Goal: Task Accomplishment & Management: Manage account settings

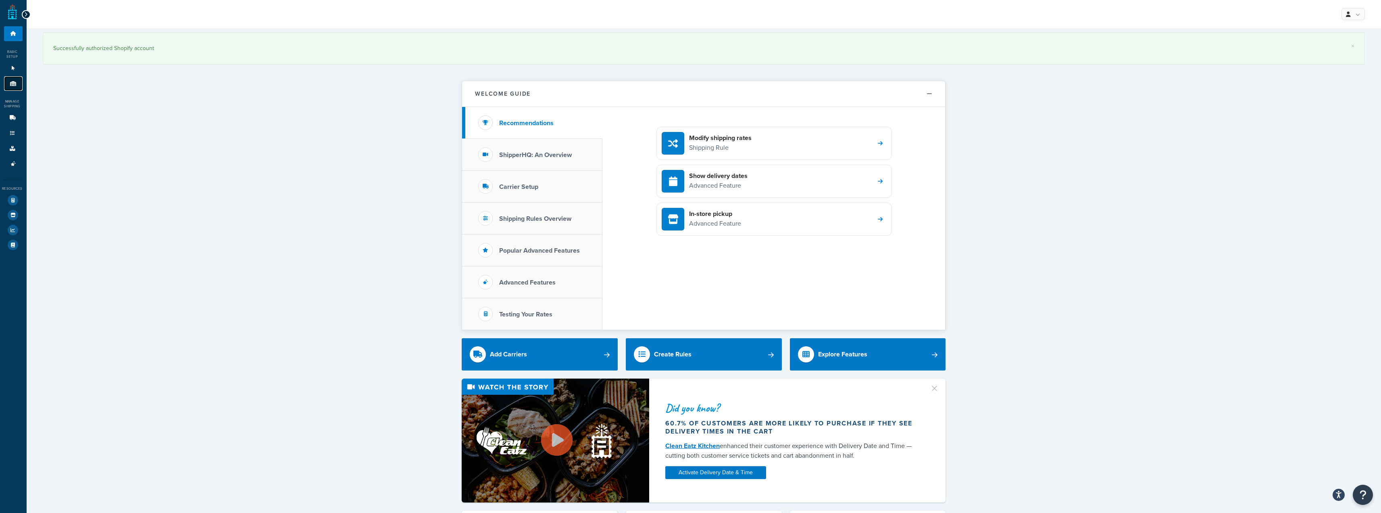
click at [11, 78] on link "Origins 1" at bounding box center [13, 83] width 19 height 15
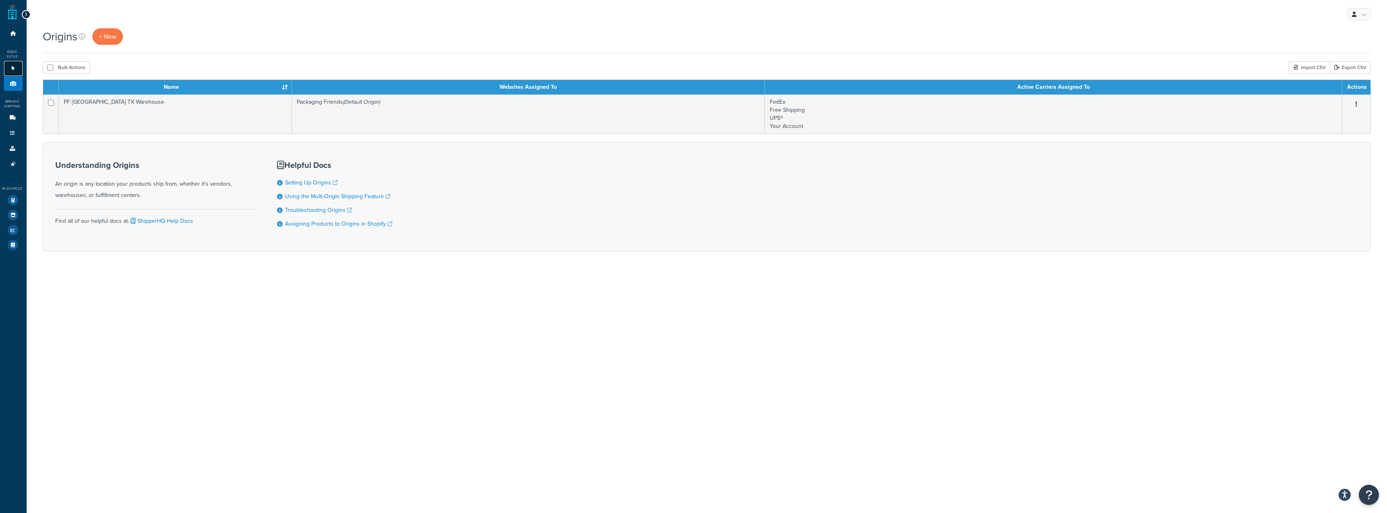
click at [10, 66] on icon at bounding box center [13, 68] width 8 height 5
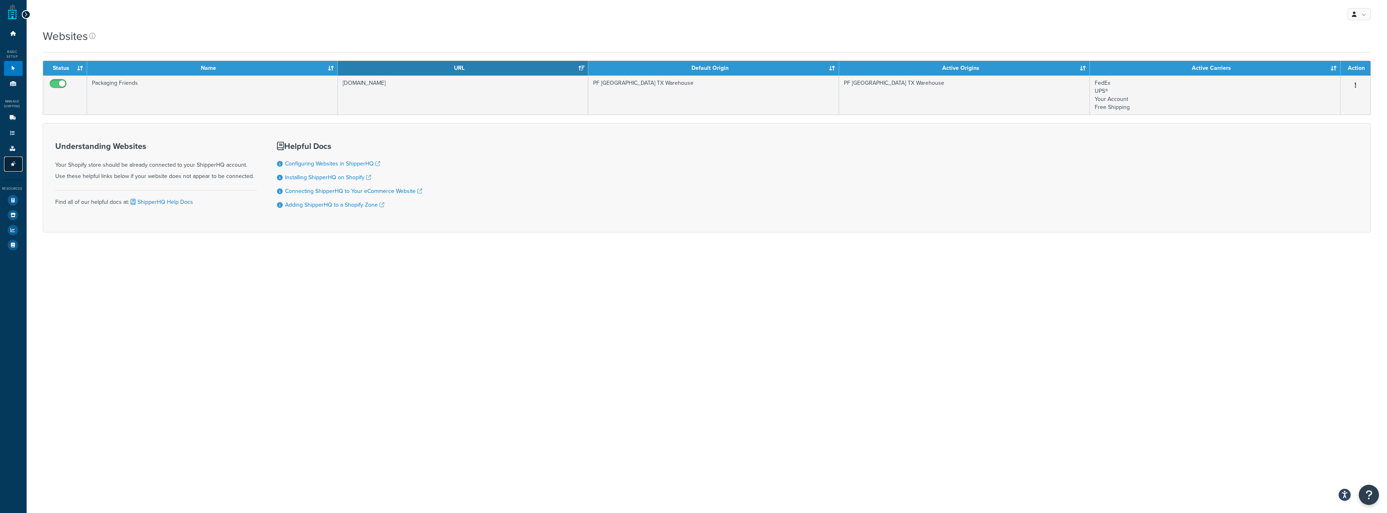
click at [20, 168] on link "Advanced Features 3" at bounding box center [13, 163] width 19 height 15
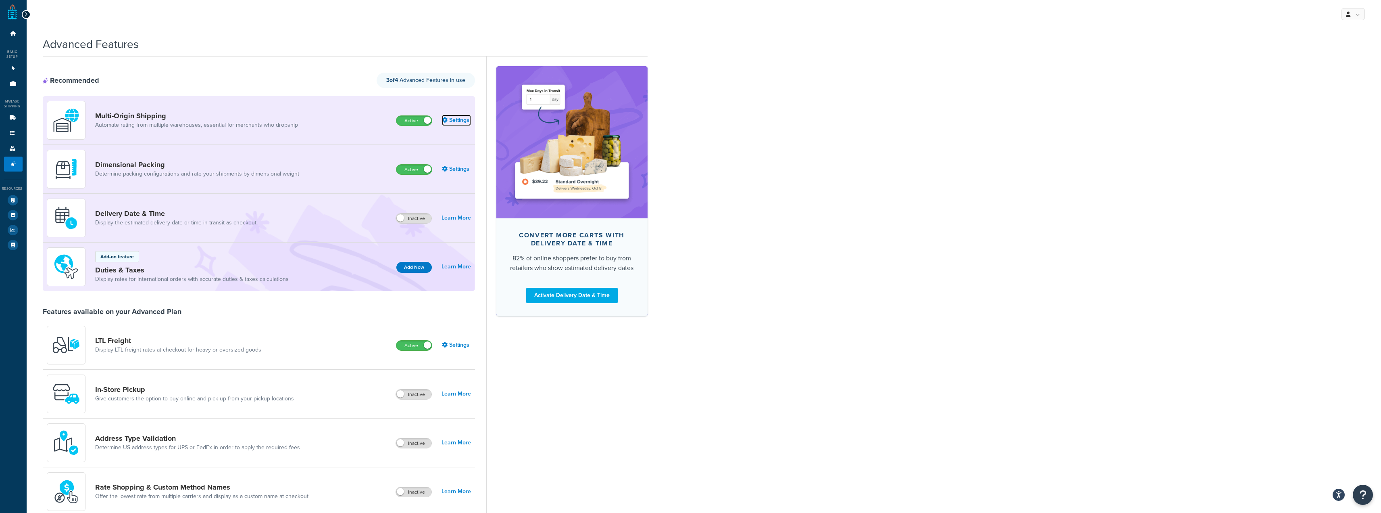
click at [462, 118] on link "Settings" at bounding box center [456, 120] width 29 height 11
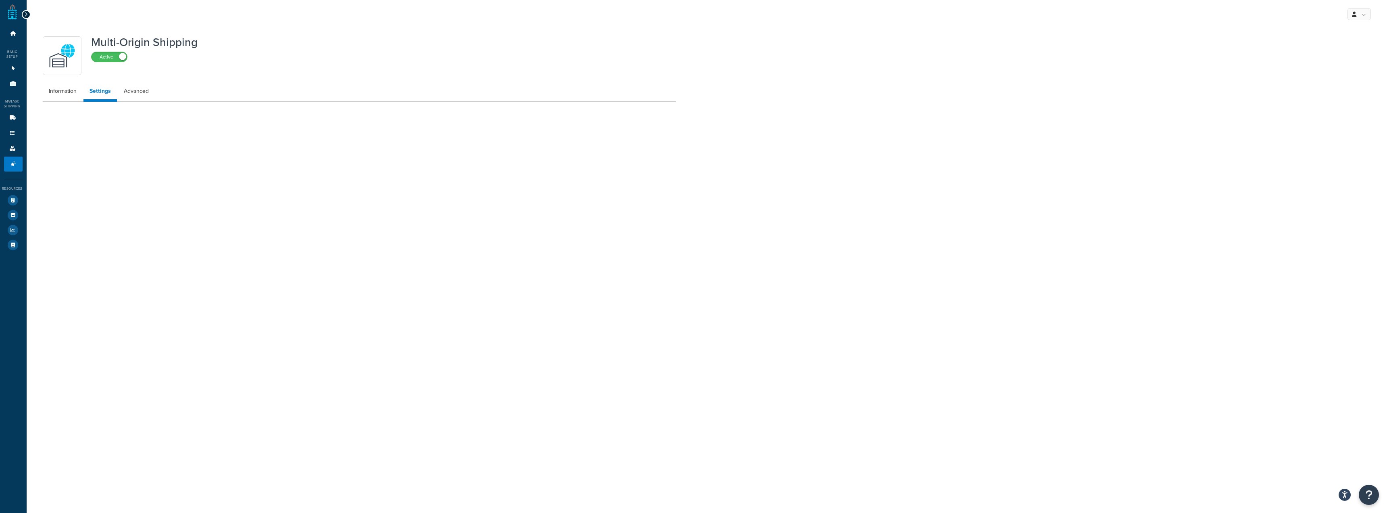
click at [462, 118] on div "Multi-Origin Shipping Active Information Settings Advanced" at bounding box center [707, 81] width 1361 height 106
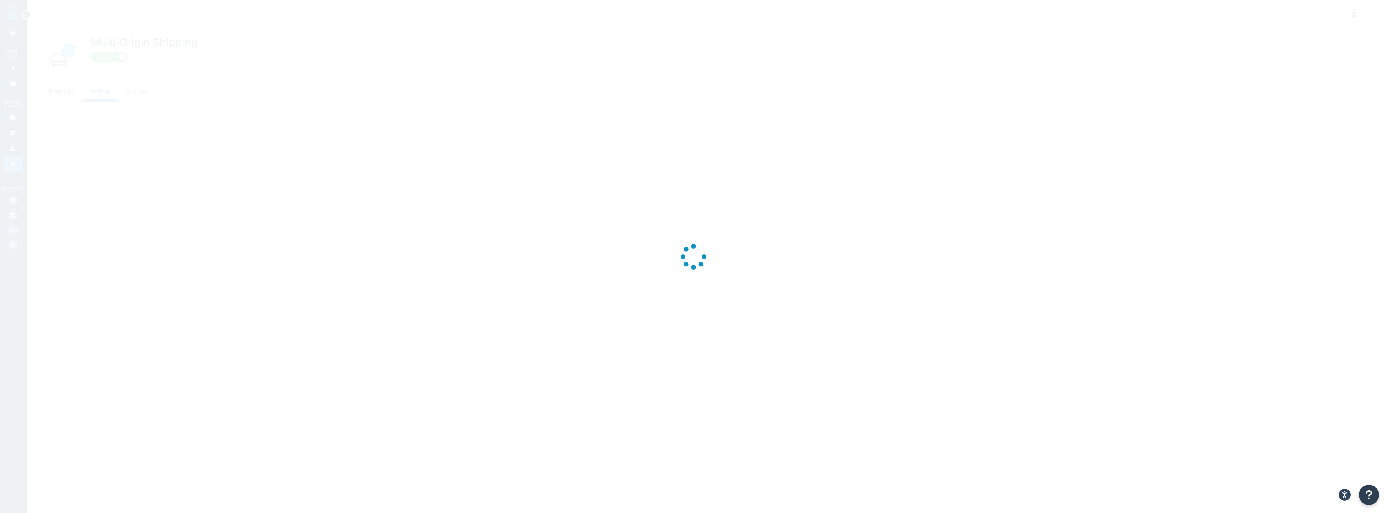
select select "false"
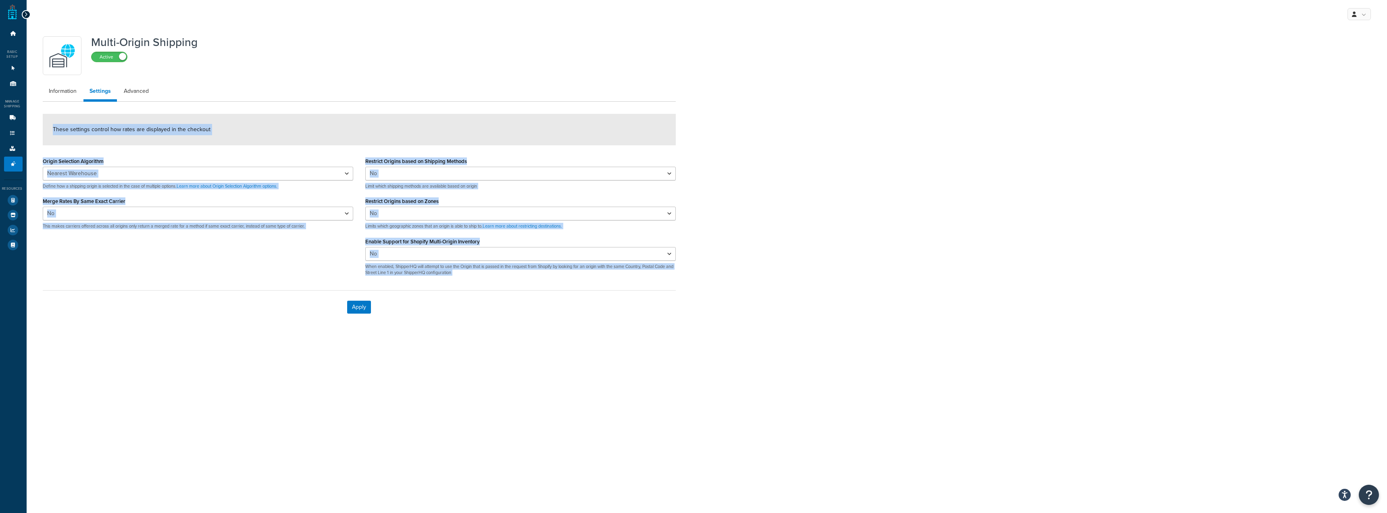
click at [610, 104] on div "Multi-Origin Shipping Active Information Settings Advanced These settings contr…" at bounding box center [359, 177] width 645 height 291
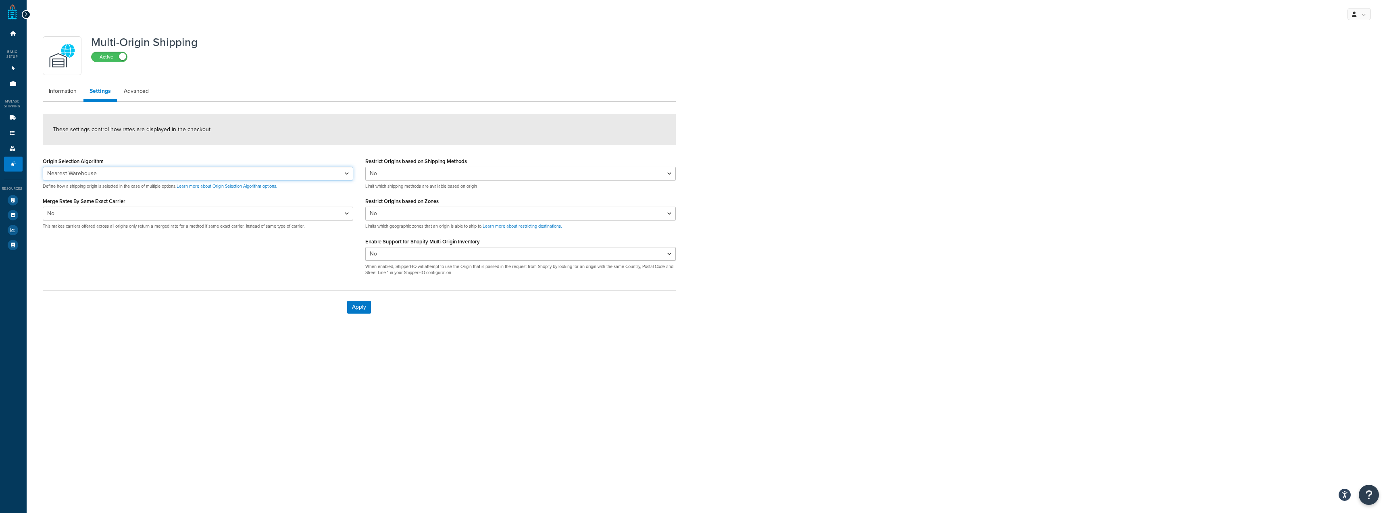
click at [218, 178] on select "Nearest Warehouse Fewest Warehouses" at bounding box center [198, 174] width 311 height 14
click at [275, 175] on select "Nearest Warehouse Fewest Warehouses" at bounding box center [198, 174] width 311 height 14
